Goal: Communication & Community: Answer question/provide support

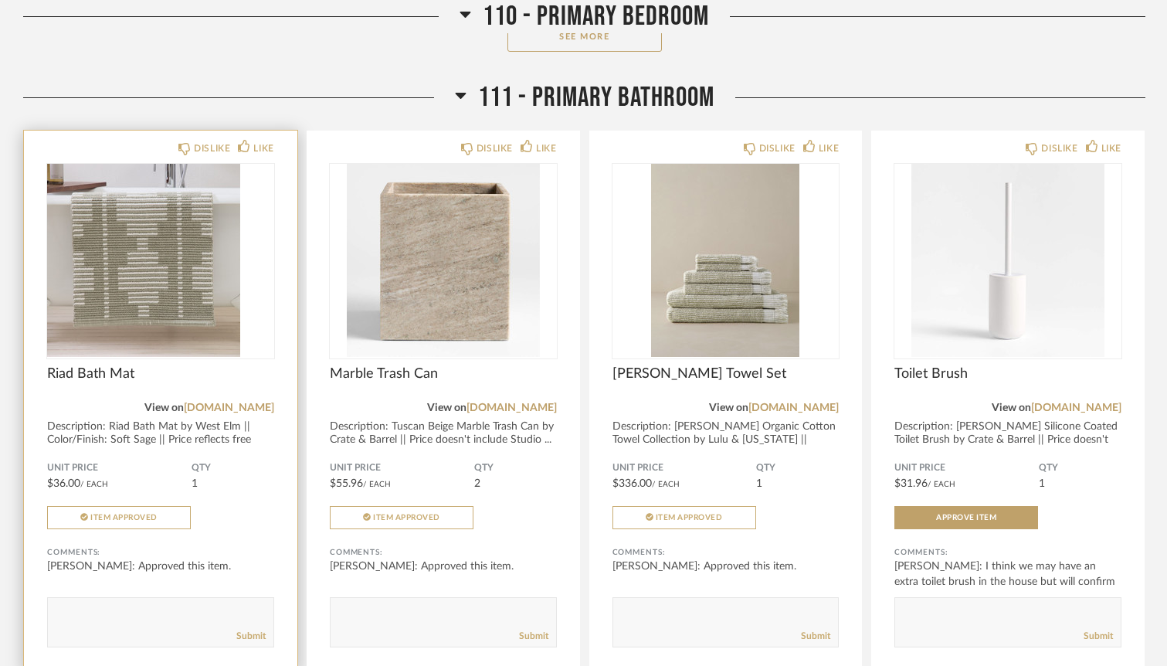
scroll to position [4924, 0]
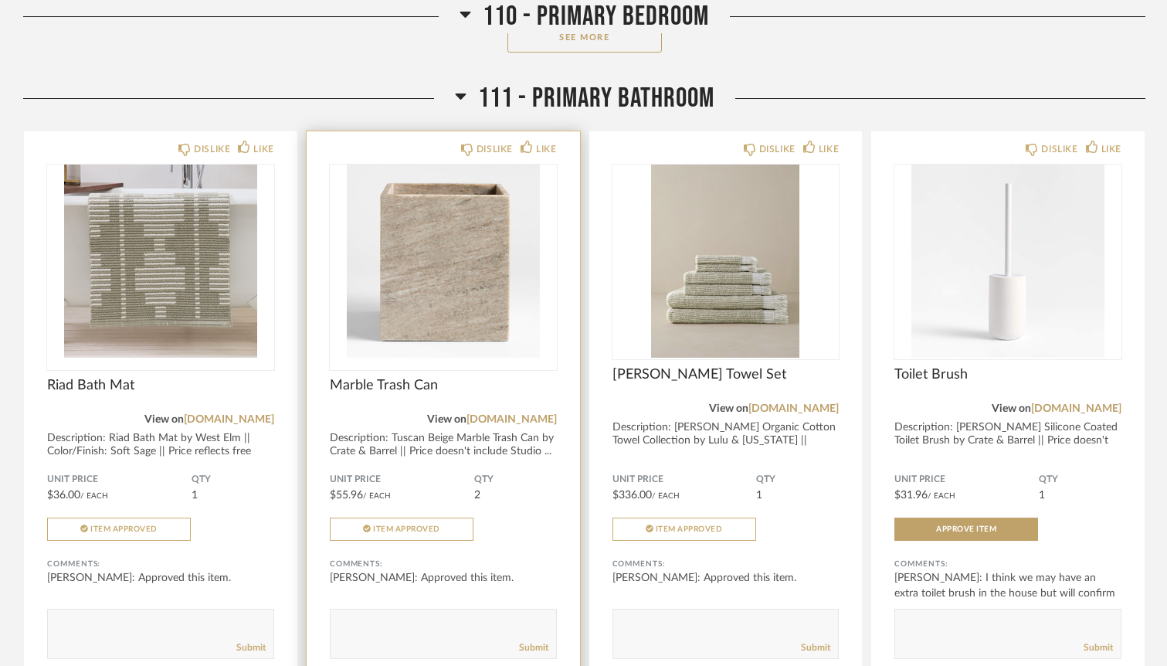
click at [481, 267] on img "0" at bounding box center [443, 261] width 227 height 193
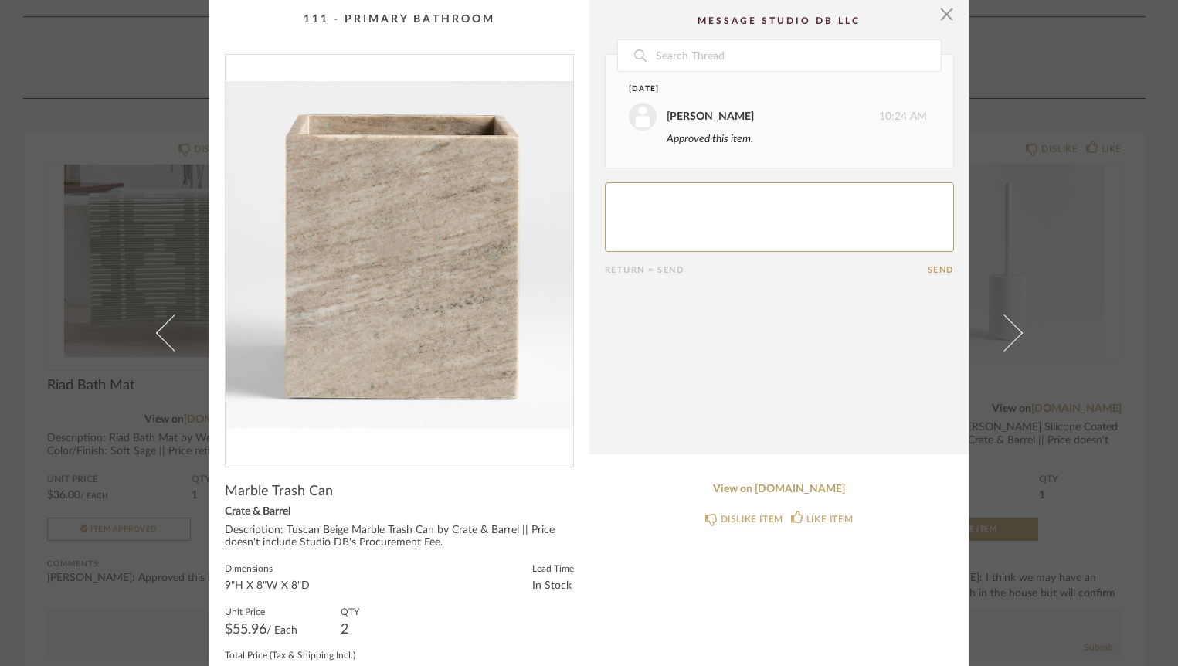
scroll to position [0, 0]
click at [651, 219] on textarea at bounding box center [779, 219] width 349 height 70
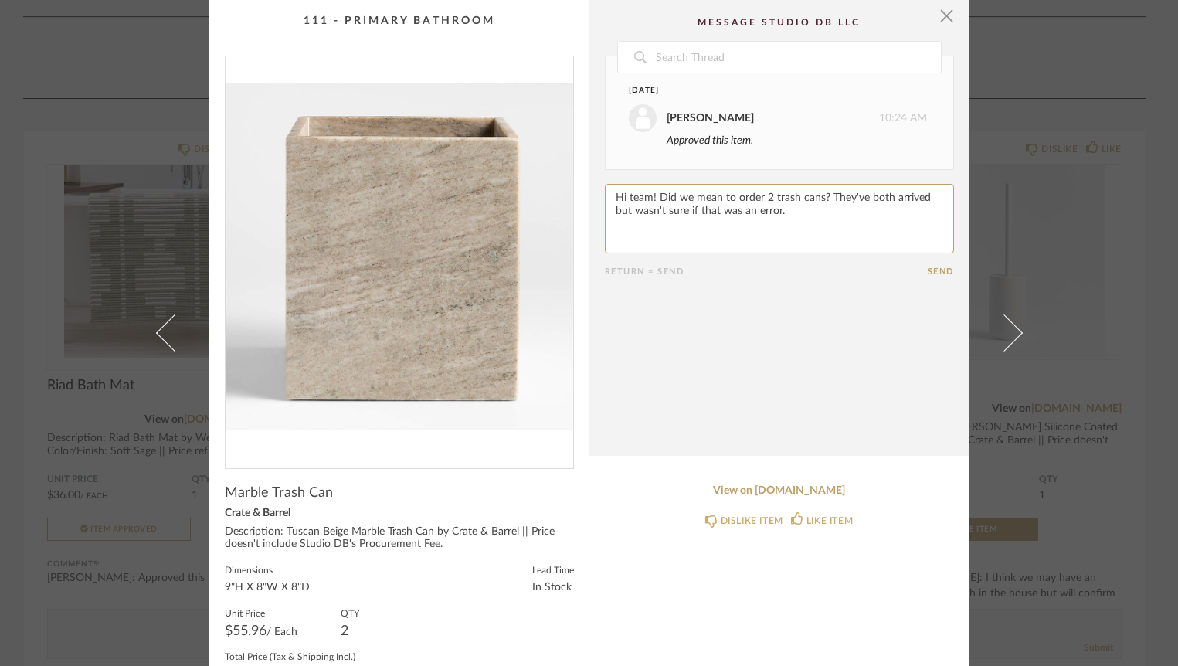
type textarea "Hi team! Did we mean to order 2 trash cans? They've both arrived but wasn't sur…"
click at [929, 271] on button "Send" at bounding box center [941, 272] width 26 height 10
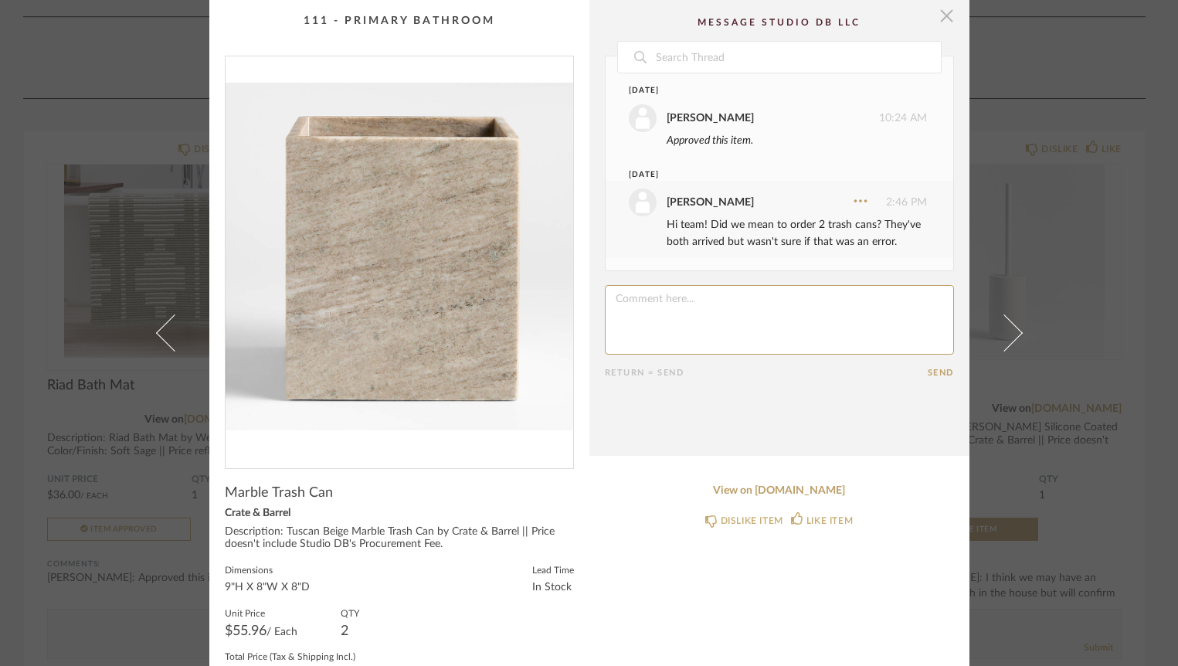
click at [937, 22] on span "button" at bounding box center [947, 15] width 31 height 31
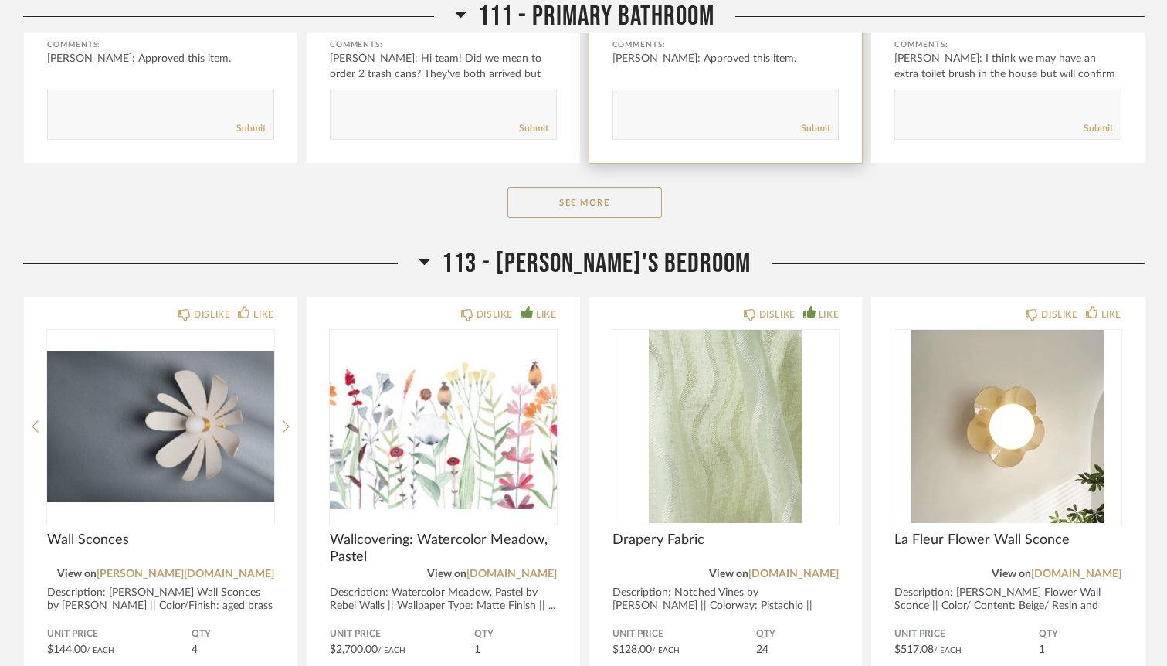
scroll to position [6118, 0]
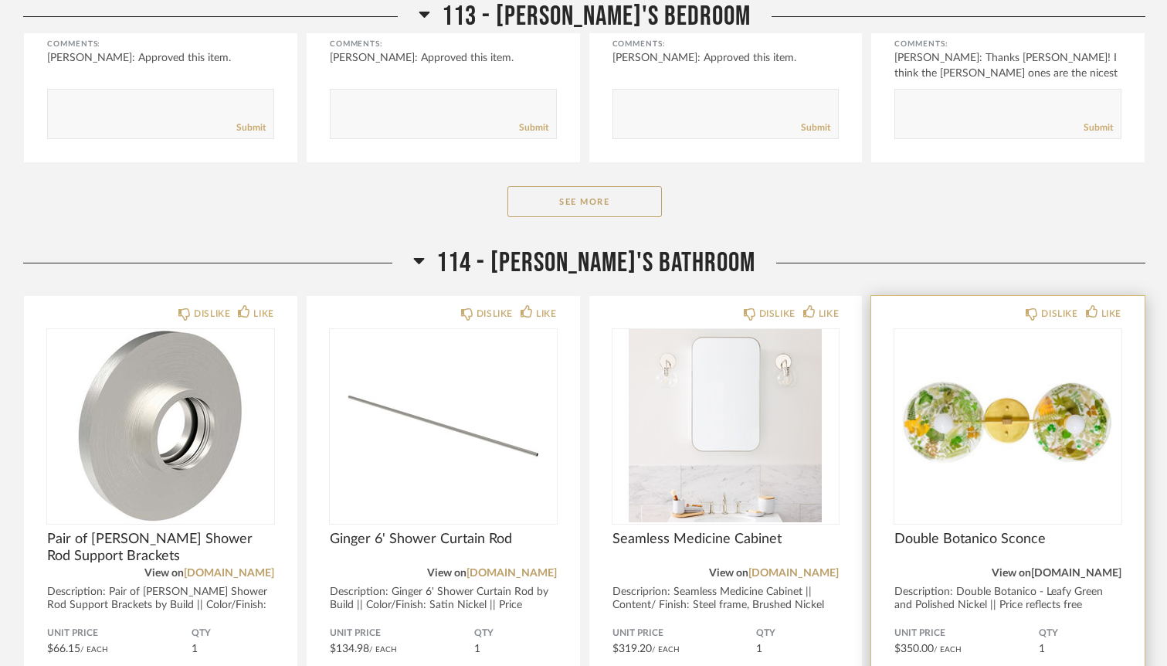
click at [1086, 568] on link "[DOMAIN_NAME]" at bounding box center [1076, 573] width 90 height 11
click at [1041, 443] on div at bounding box center [1008, 425] width 227 height 193
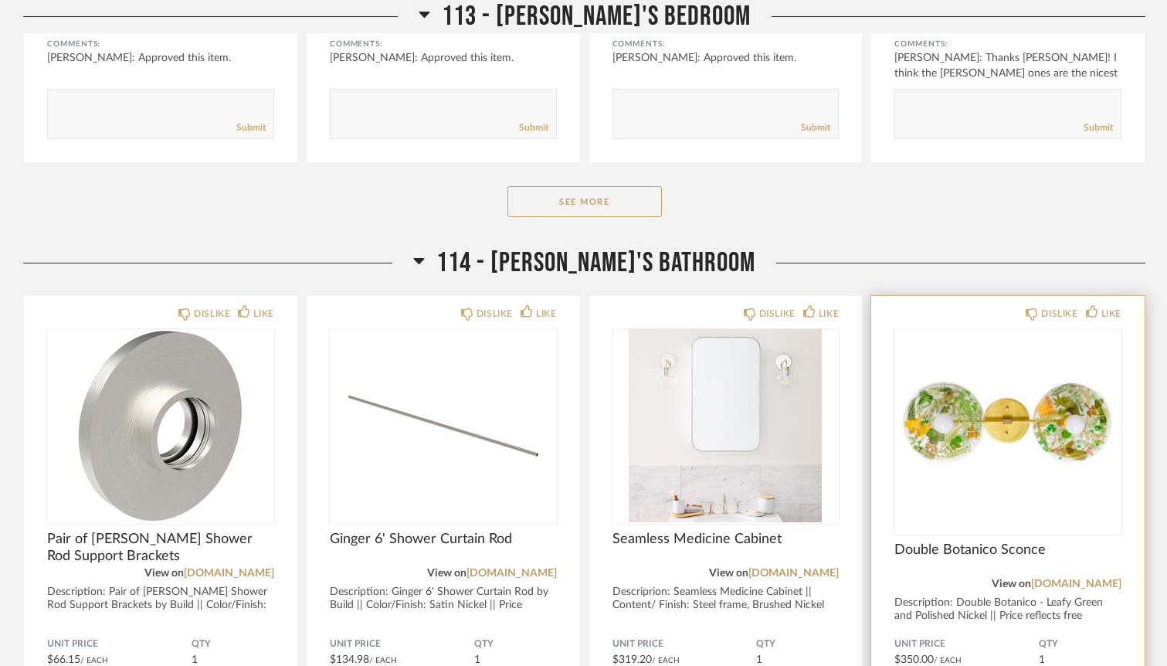
click at [950, 596] on div "Description: Double Botanico - Leafy Green and Polished Nickel || Price reflect…" at bounding box center [1008, 615] width 227 height 39
click at [988, 443] on img "0" at bounding box center [1008, 425] width 227 height 193
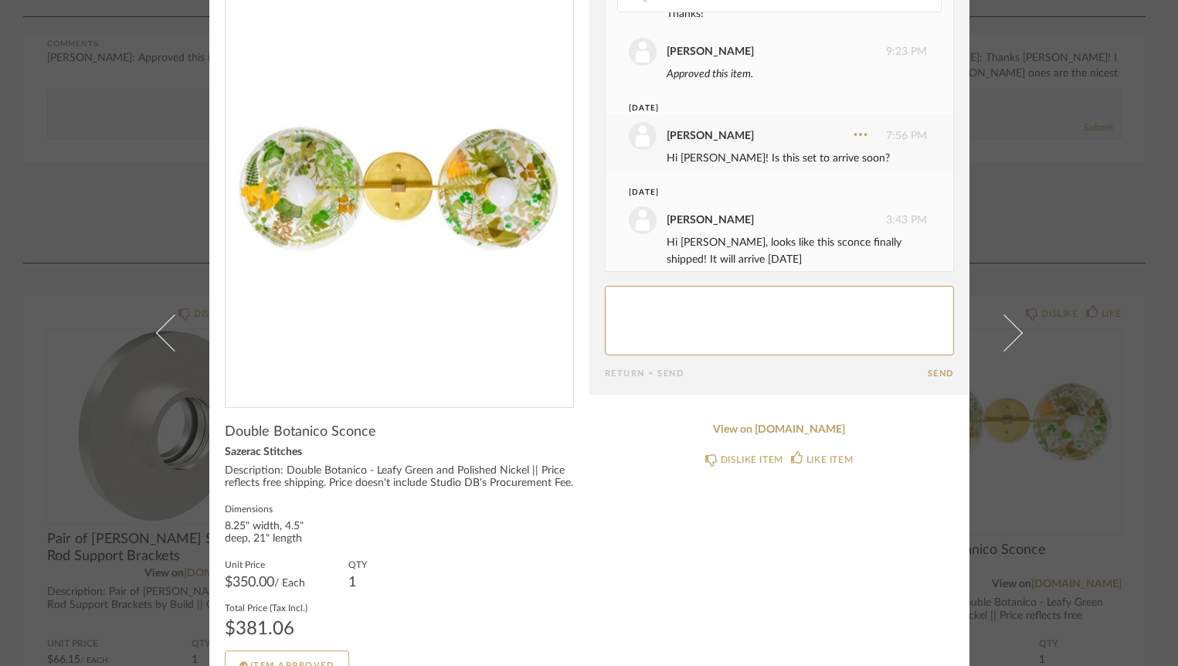
scroll to position [92, 0]
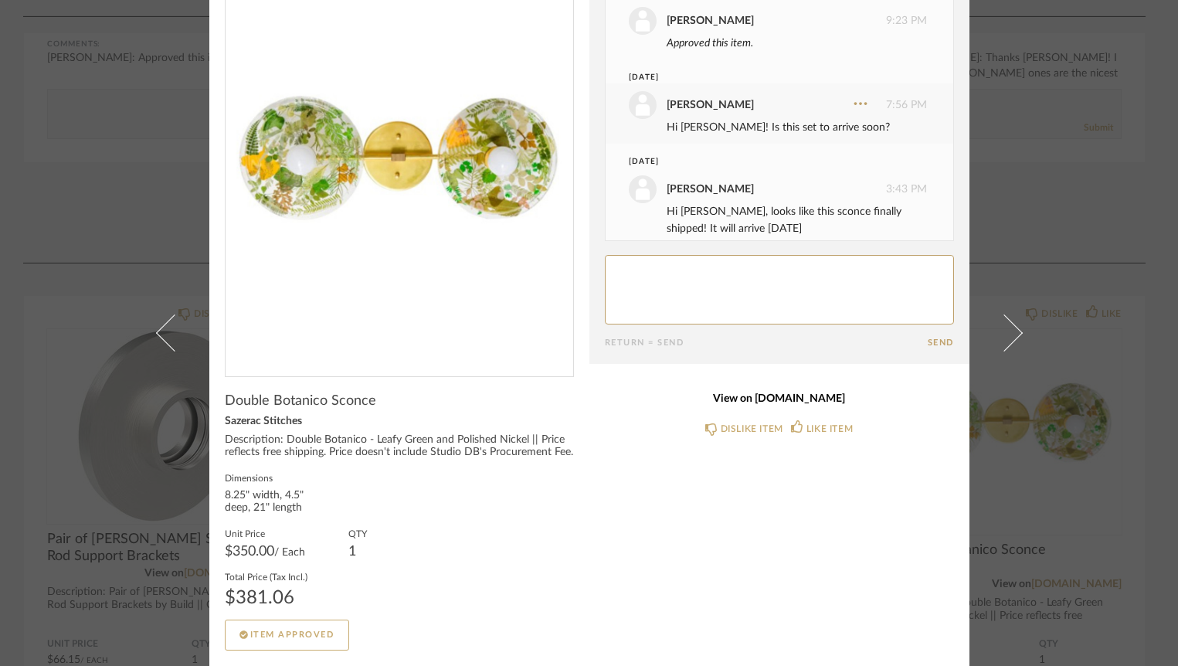
click at [757, 400] on link "View on [DOMAIN_NAME]" at bounding box center [779, 398] width 349 height 13
